Goal: Task Accomplishment & Management: Manage account settings

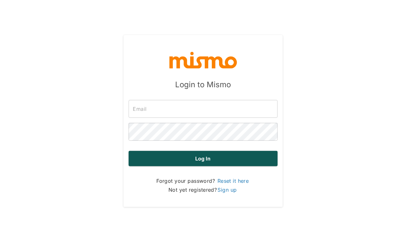
type input "carmen@mismo.team"
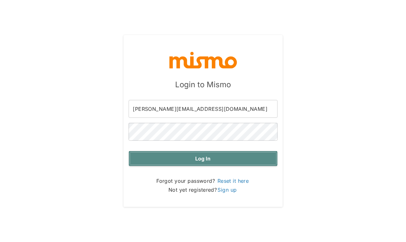
click at [193, 159] on button "Log in" at bounding box center [203, 158] width 149 height 15
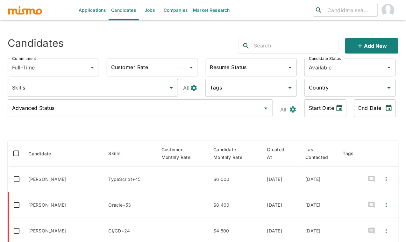
click at [151, 8] on link "Jobs" at bounding box center [150, 10] width 22 height 20
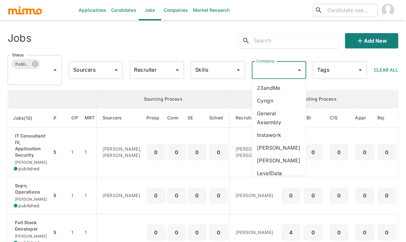
click at [275, 71] on input "Company" at bounding box center [274, 70] width 39 height 12
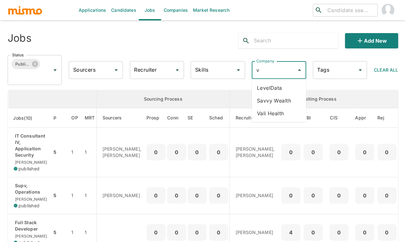
type input "va"
click at [276, 85] on li "Vali Health" at bounding box center [279, 87] width 54 height 13
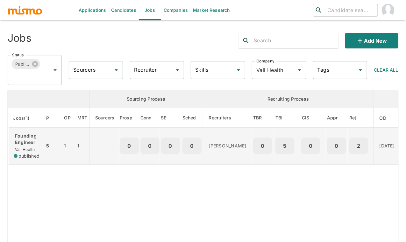
click at [23, 148] on span "Vali Health" at bounding box center [24, 149] width 21 height 5
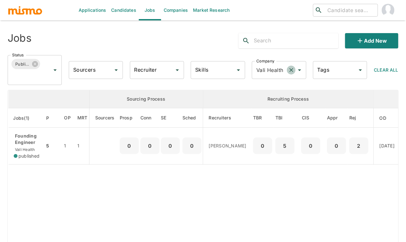
click at [291, 69] on icon "Clear" at bounding box center [291, 70] width 6 height 6
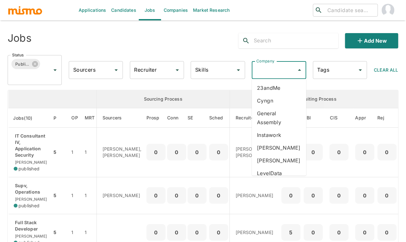
click at [274, 85] on li "23andMe" at bounding box center [279, 87] width 54 height 13
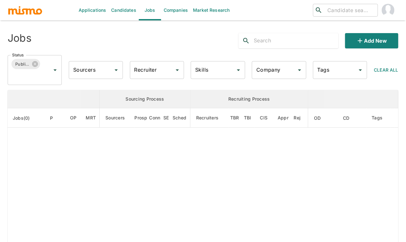
type input "23andMe"
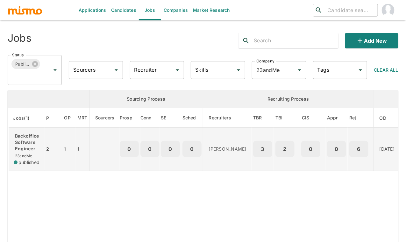
click at [28, 139] on p "Backoffice Software Engineer" at bounding box center [27, 142] width 26 height 19
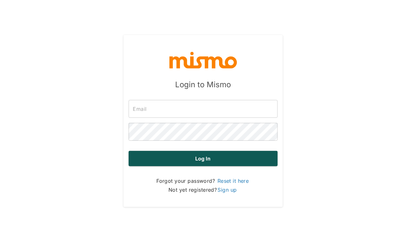
type input "[PERSON_NAME][EMAIL_ADDRESS][DOMAIN_NAME]"
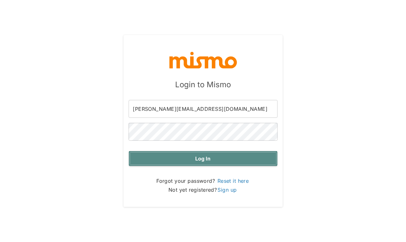
click at [194, 159] on button "Log in" at bounding box center [203, 158] width 149 height 15
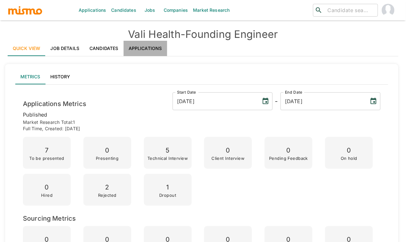
click at [153, 47] on link "Applications" at bounding box center [146, 48] width 44 height 15
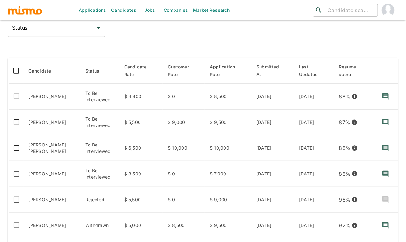
scroll to position [71, 0]
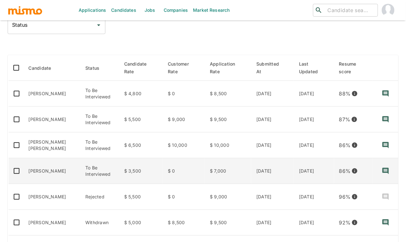
click at [48, 167] on td "FABRIZIO GARCIA" at bounding box center [52, 171] width 57 height 26
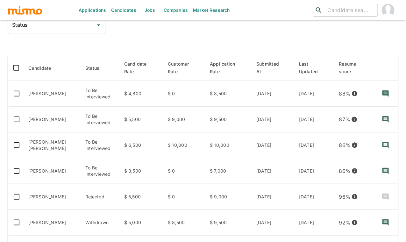
click at [80, 43] on div at bounding box center [203, 44] width 391 height 11
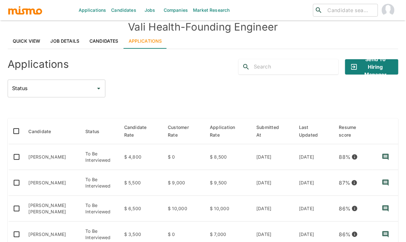
scroll to position [0, 0]
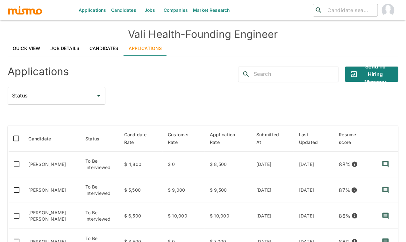
click at [149, 9] on link "Jobs" at bounding box center [150, 10] width 22 height 20
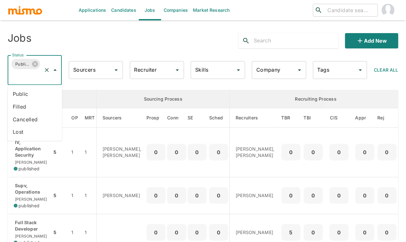
click at [23, 79] on input "Status" at bounding box center [26, 76] width 31 height 12
click at [24, 98] on li "Public" at bounding box center [35, 94] width 54 height 13
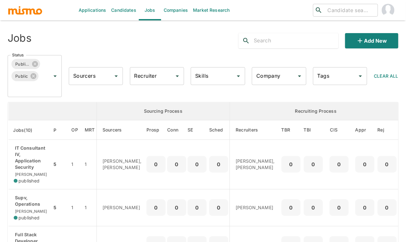
click at [273, 74] on input "Company" at bounding box center [274, 76] width 39 height 12
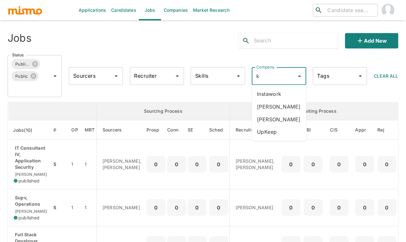
type input "ka"
click at [278, 90] on li "[PERSON_NAME]" at bounding box center [279, 94] width 54 height 13
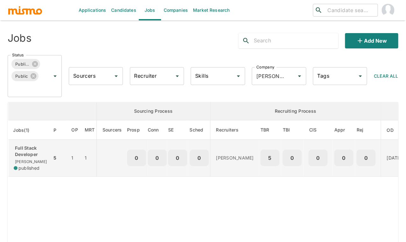
click at [36, 152] on p "Full Stack Developer" at bounding box center [30, 151] width 33 height 13
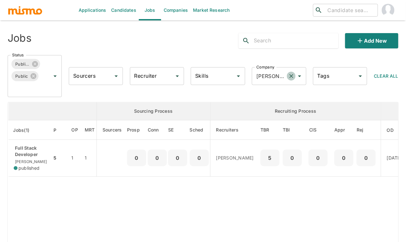
click at [291, 77] on icon "Clear" at bounding box center [291, 76] width 6 height 6
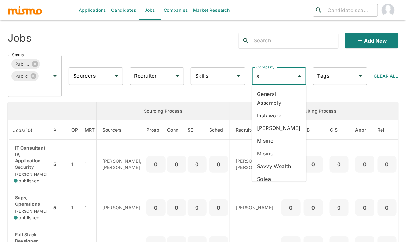
type input "sa"
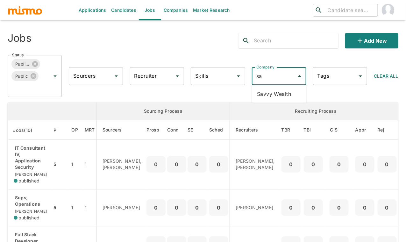
click at [272, 93] on li "Savvy Wealth" at bounding box center [279, 94] width 54 height 13
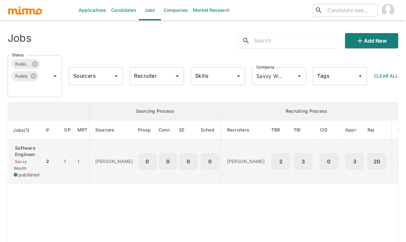
click at [23, 148] on p "Software Engineer" at bounding box center [27, 151] width 26 height 13
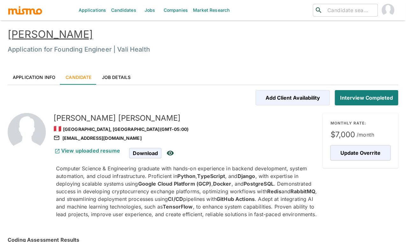
click at [64, 33] on link "[PERSON_NAME]" at bounding box center [50, 34] width 85 height 12
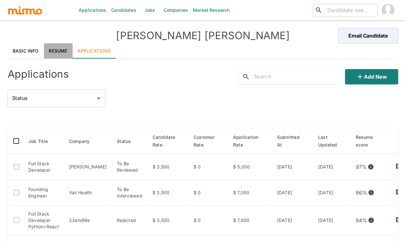
click at [61, 50] on link "Resume" at bounding box center [58, 50] width 29 height 15
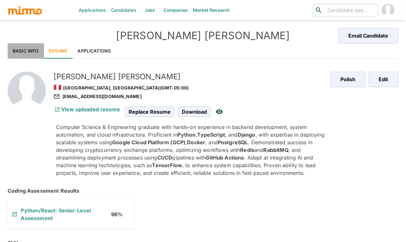
click at [22, 52] on link "Basic Info" at bounding box center [26, 50] width 36 height 15
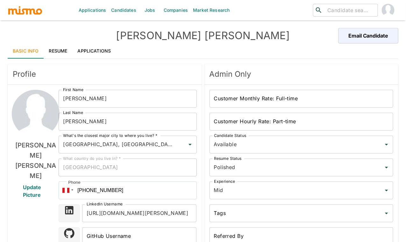
click at [34, 197] on div "FABRIZIO GARCIA Update Picture" at bounding box center [36, 231] width 46 height 283
click at [119, 9] on link "Candidates" at bounding box center [124, 10] width 30 height 20
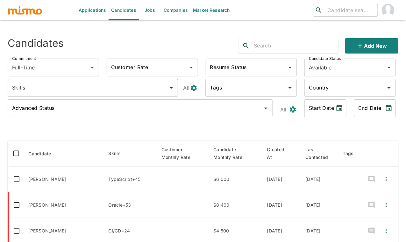
click at [275, 45] on input "text" at bounding box center [296, 46] width 85 height 10
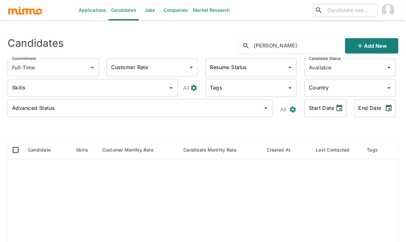
type input "ricardo vaca"
click at [91, 84] on input "Skills" at bounding box center [88, 88] width 155 height 12
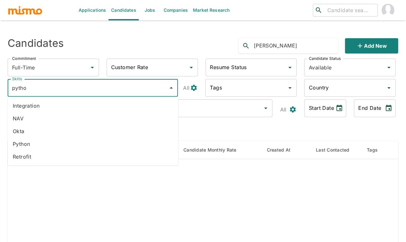
type input "python"
click at [31, 142] on li "Python" at bounding box center [93, 144] width 171 height 13
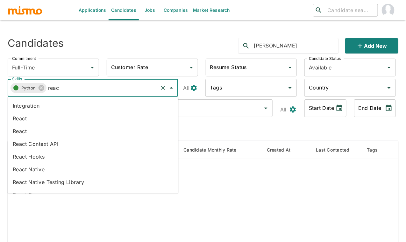
type input "react"
click at [40, 117] on li "React" at bounding box center [93, 118] width 171 height 13
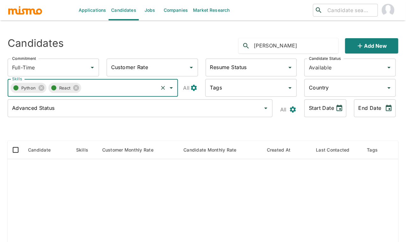
click at [282, 48] on input "ricardo vaca" at bounding box center [296, 46] width 85 height 10
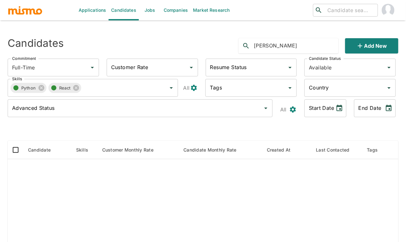
click at [282, 48] on input "ricardo vaca" at bounding box center [296, 46] width 85 height 10
type input "ricardo"
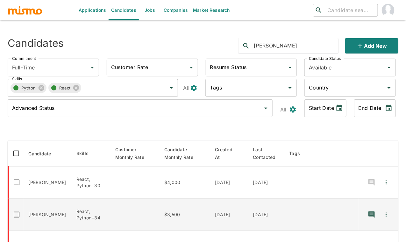
click at [43, 206] on td "[PERSON_NAME]" at bounding box center [48, 215] width 48 height 32
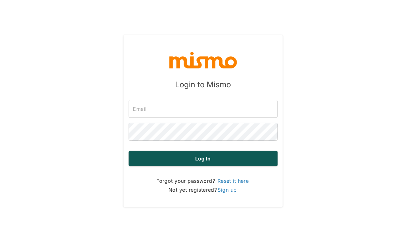
type input "[PERSON_NAME][EMAIL_ADDRESS][DOMAIN_NAME]"
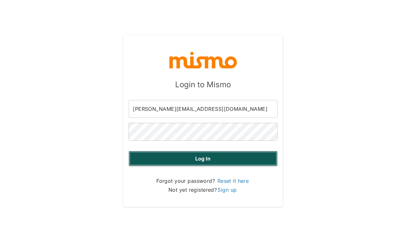
click at [223, 156] on button "Log in" at bounding box center [203, 158] width 149 height 15
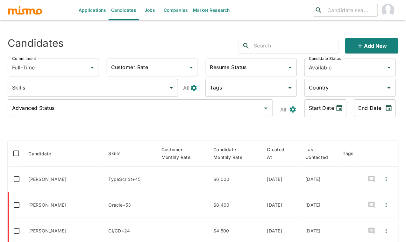
click at [283, 52] on div at bounding box center [288, 45] width 100 height 15
click at [279, 45] on input "text" at bounding box center [296, 46] width 85 height 10
type input "[PERSON_NAME]"
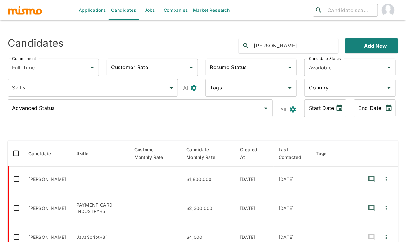
click at [86, 88] on input "Skills" at bounding box center [88, 88] width 155 height 12
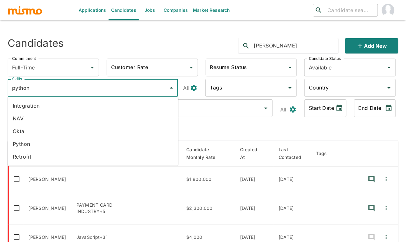
type input "python"
click at [40, 143] on li "Python" at bounding box center [93, 144] width 171 height 13
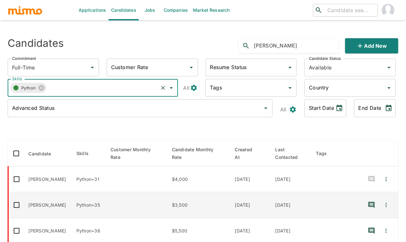
click at [56, 202] on td "Ricardo Vaca Peña" at bounding box center [48, 205] width 48 height 26
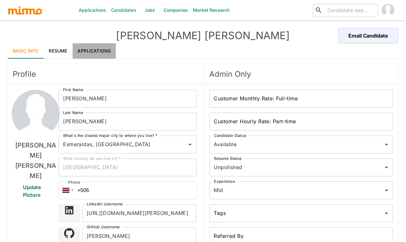
click at [97, 49] on link "Applications" at bounding box center [95, 50] width 44 height 15
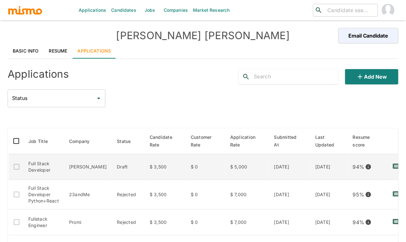
click at [56, 167] on td "Full Stack Developer" at bounding box center [43, 167] width 41 height 26
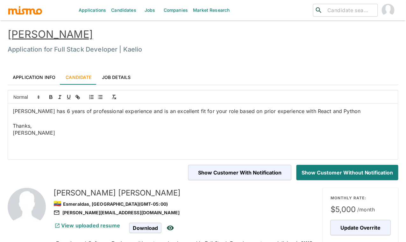
click at [35, 78] on link "Application Info" at bounding box center [34, 76] width 53 height 15
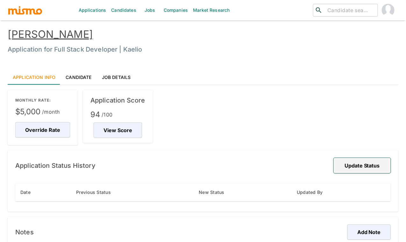
click at [373, 164] on button "Update Status" at bounding box center [362, 165] width 57 height 15
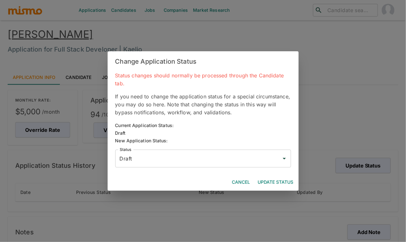
click at [205, 156] on input "Draft" at bounding box center [198, 158] width 160 height 12
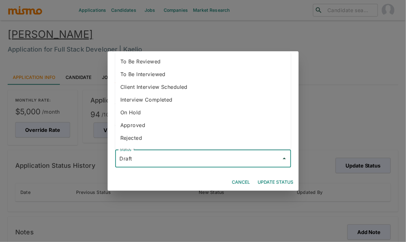
click at [161, 59] on li "To Be Reviewed" at bounding box center [203, 61] width 176 height 13
type input "To Be Reviewed"
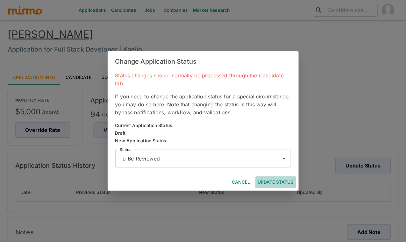
click at [273, 181] on button "Update Status" at bounding box center [275, 182] width 41 height 12
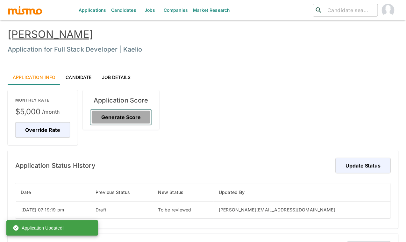
click at [136, 120] on button "Generate Score" at bounding box center [120, 117] width 61 height 15
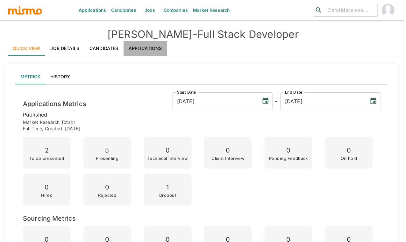
click at [152, 47] on link "Applications" at bounding box center [146, 48] width 44 height 15
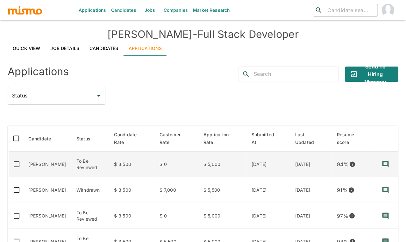
click at [50, 165] on td "[PERSON_NAME]" at bounding box center [48, 165] width 48 height 26
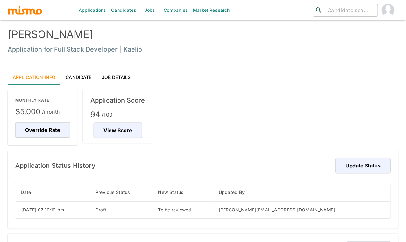
click at [81, 34] on link "Ricardo Vaca Peña" at bounding box center [50, 34] width 85 height 12
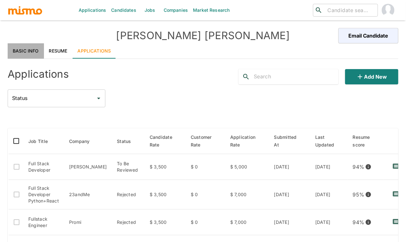
click at [32, 49] on link "Basic Info" at bounding box center [26, 50] width 36 height 15
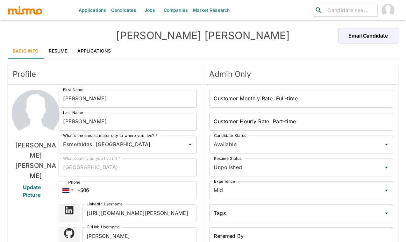
click at [15, 194] on div "[PERSON_NAME] Update Picture" at bounding box center [36, 231] width 46 height 283
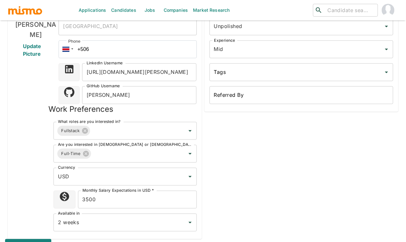
scroll to position [141, 0]
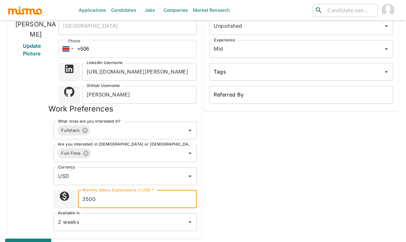
click at [88, 198] on input "3500" at bounding box center [137, 199] width 119 height 18
type input "3600"
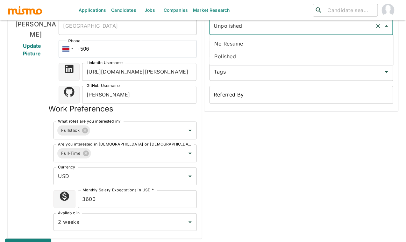
click at [258, 26] on input "Unpolished" at bounding box center [292, 26] width 160 height 12
click at [242, 55] on li "Polished" at bounding box center [301, 56] width 184 height 13
type input "Polished"
click at [237, 158] on div "Admin Only Customer Monthly Rate: Full-time Customer Monthly Rate: Full-time Cu…" at bounding box center [300, 79] width 197 height 319
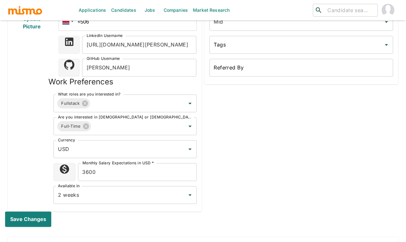
scroll to position [170, 0]
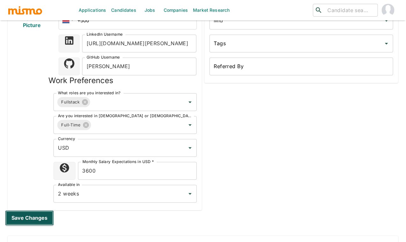
click at [33, 217] on button "Save changes" at bounding box center [29, 217] width 49 height 15
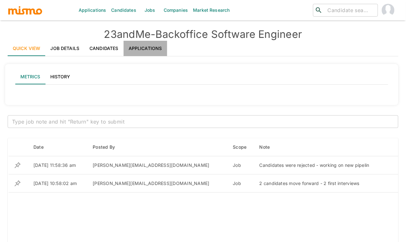
click at [148, 49] on link "Applications" at bounding box center [146, 48] width 44 height 15
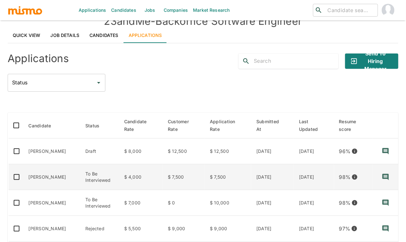
scroll to position [14, 0]
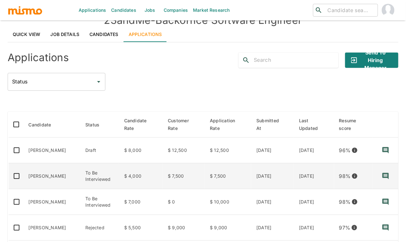
click at [45, 202] on td "[PERSON_NAME]" at bounding box center [52, 202] width 57 height 26
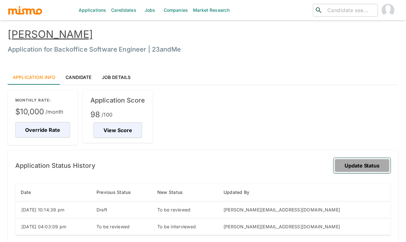
click at [366, 161] on button "Update Status" at bounding box center [362, 165] width 57 height 15
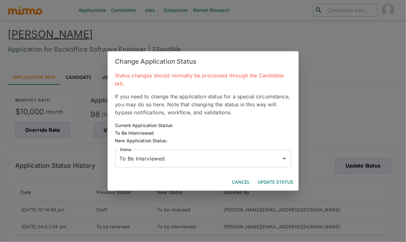
click at [178, 160] on input "To Be Interviewed" at bounding box center [198, 158] width 160 height 12
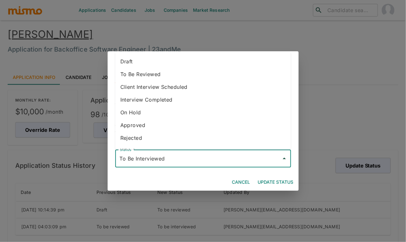
click at [150, 126] on li "Approved" at bounding box center [203, 125] width 176 height 13
type input "Approved"
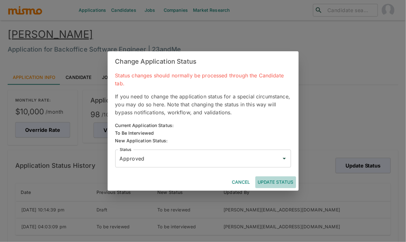
click at [279, 182] on button "Update Status" at bounding box center [275, 182] width 41 height 12
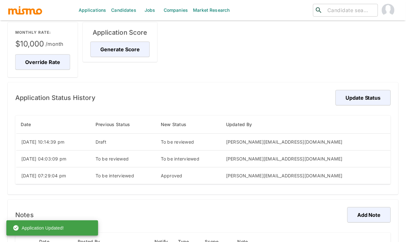
scroll to position [71, 0]
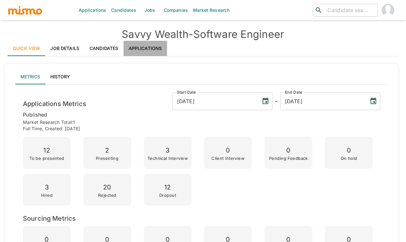
click at [145, 49] on link "Applications" at bounding box center [146, 48] width 44 height 15
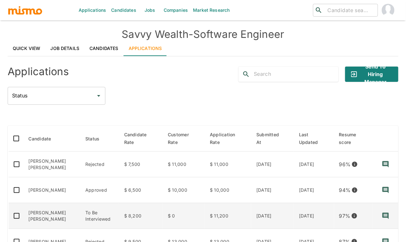
click at [57, 209] on td "[PERSON_NAME] [PERSON_NAME]" at bounding box center [52, 216] width 57 height 26
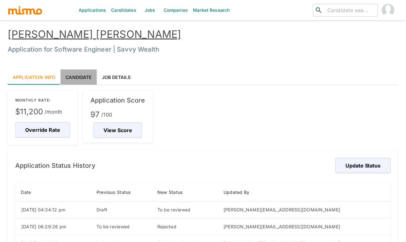
click at [78, 76] on link "Candidate" at bounding box center [78, 76] width 36 height 15
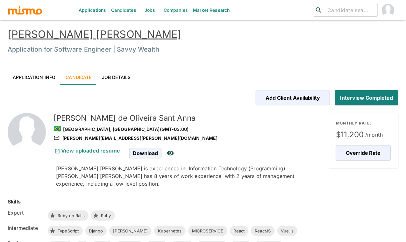
click at [93, 32] on link "[PERSON_NAME] [PERSON_NAME]" at bounding box center [95, 34] width 174 height 12
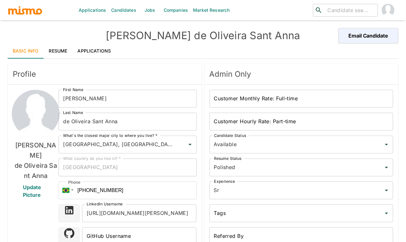
click at [158, 62] on div "Profile [PERSON_NAME] [PERSON_NAME] Update Picture First Name [PERSON_NAME] Fir…" at bounding box center [103, 220] width 197 height 319
click at [98, 49] on link "Applications" at bounding box center [95, 50] width 44 height 15
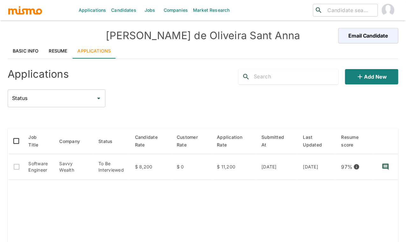
click at [62, 47] on link "Resume" at bounding box center [58, 50] width 29 height 15
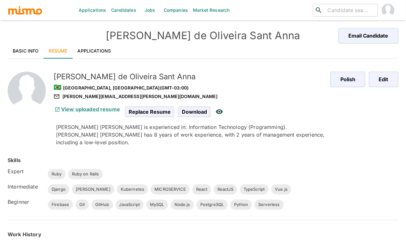
click at [181, 155] on div "Skills Expert [PERSON_NAME] on Rails Intermediate [PERSON_NAME] Kubernetes MICR…" at bounding box center [195, 175] width 406 height 69
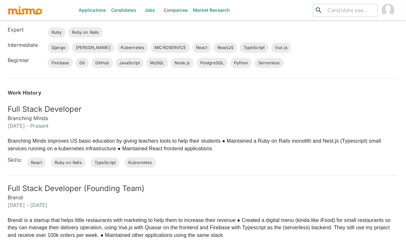
scroll to position [170, 0]
